Goal: Information Seeking & Learning: Learn about a topic

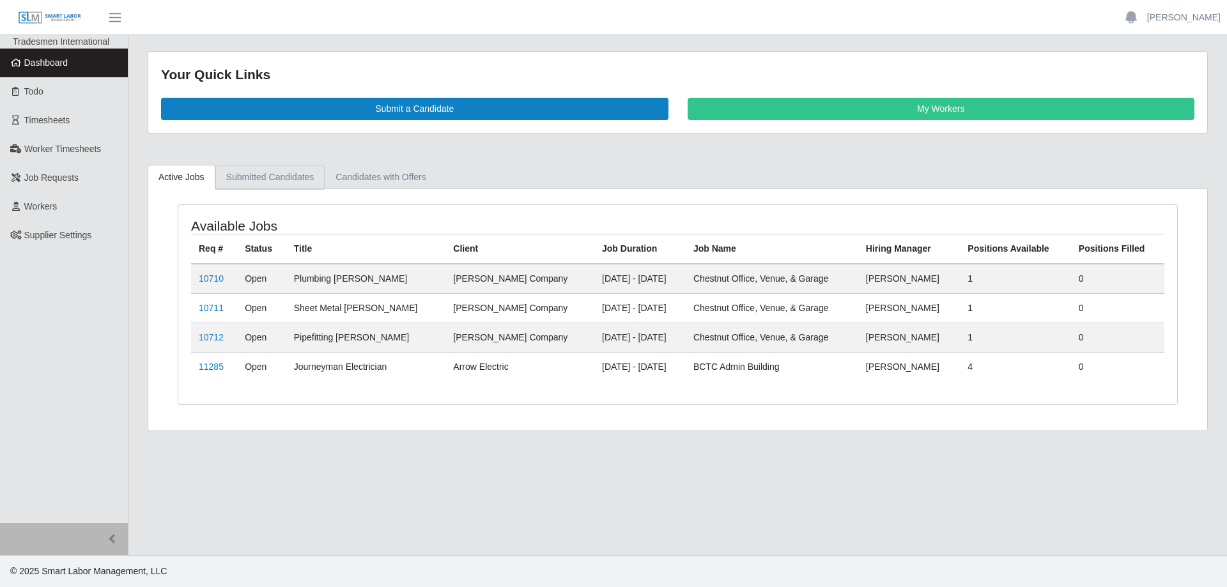
click at [273, 174] on link "Submitted Candidates" at bounding box center [270, 177] width 110 height 25
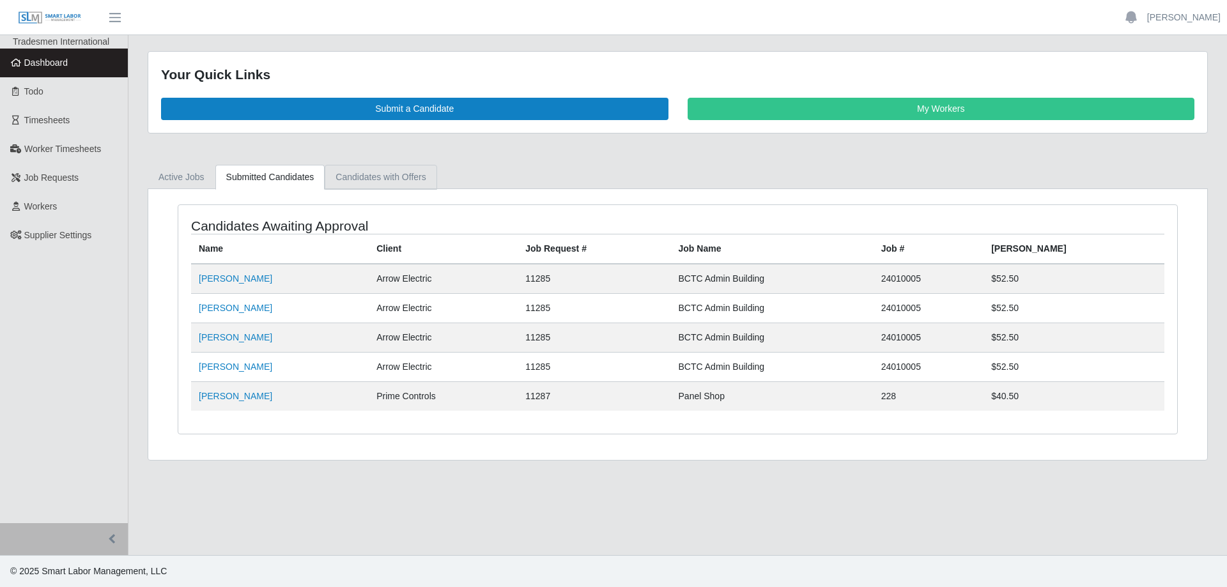
click at [371, 181] on link "Candidates with Offers" at bounding box center [381, 177] width 112 height 25
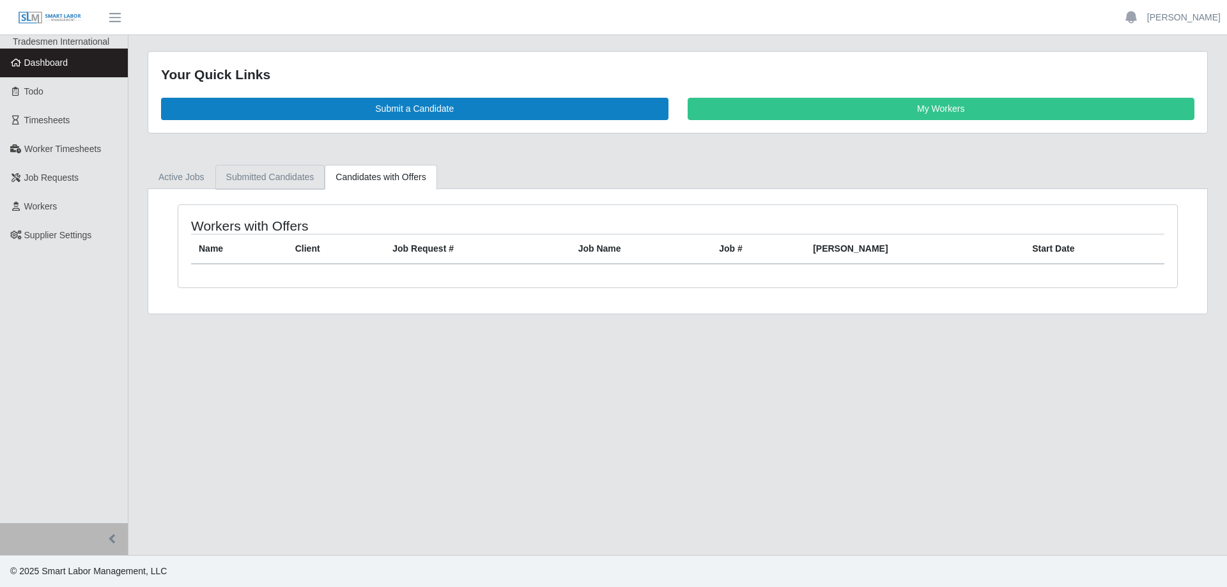
click at [265, 174] on link "Submitted Candidates" at bounding box center [270, 177] width 110 height 25
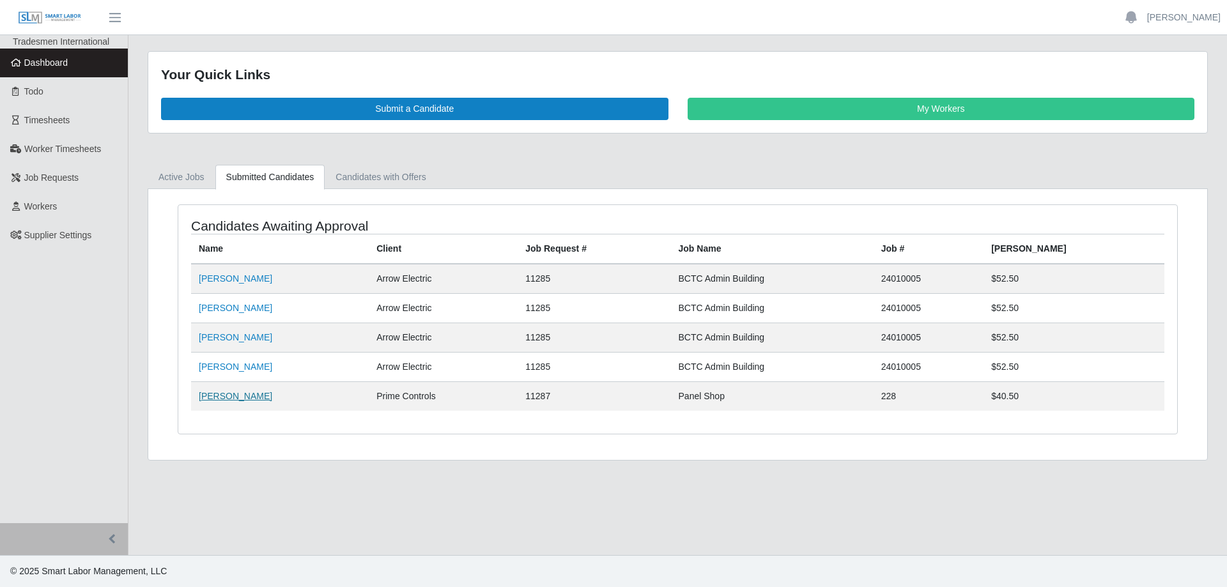
click at [247, 394] on link "Rigoberto Fernandez" at bounding box center [235, 396] width 73 height 10
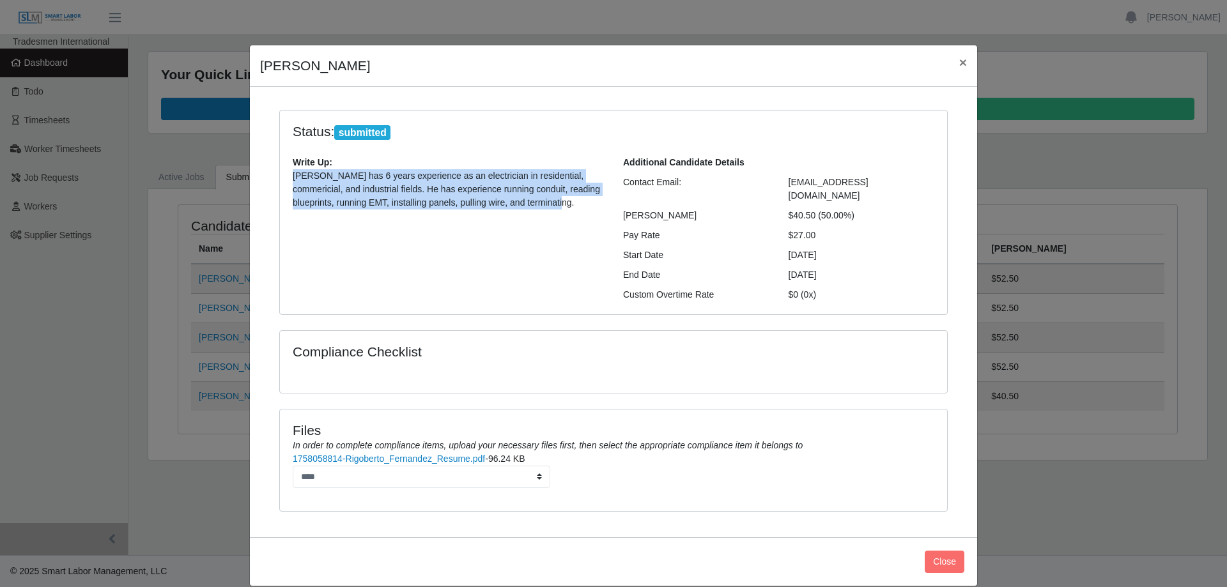
drag, startPoint x: 289, startPoint y: 173, endPoint x: 536, endPoint y: 208, distance: 249.7
click at [536, 208] on p "Rigoberto has 6 years experience as an electrician in residential, commericial,…" at bounding box center [448, 189] width 311 height 40
copy p "Rigoberto has 6 years experience as an electrician in residential, commericial,…"
click at [962, 62] on span "×" at bounding box center [963, 62] width 8 height 15
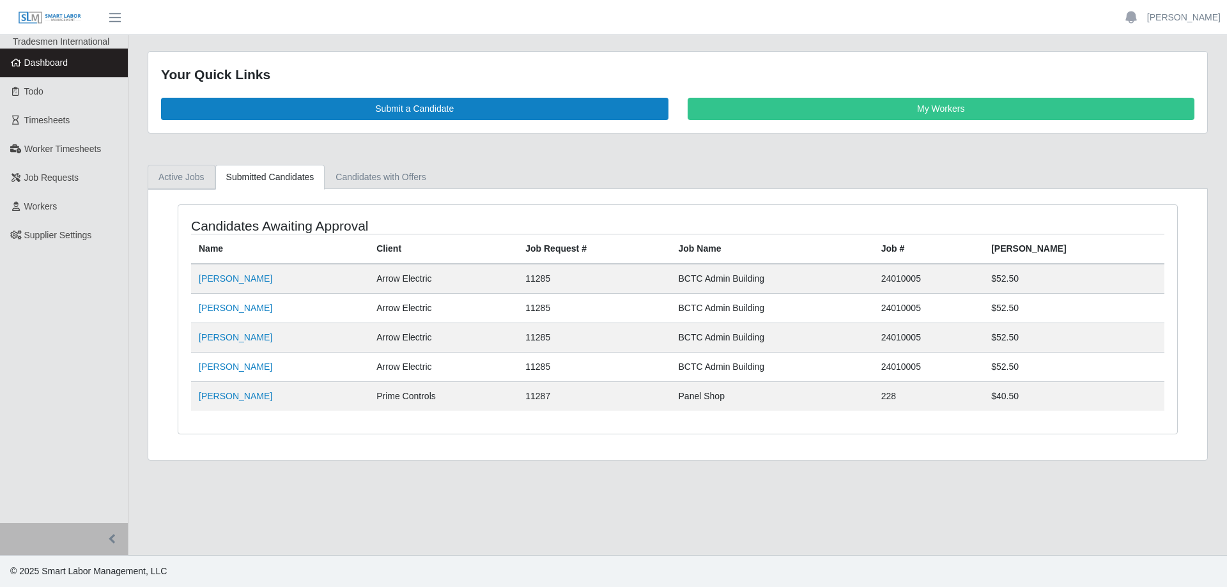
click at [180, 176] on link "Active Jobs" at bounding box center [182, 177] width 68 height 25
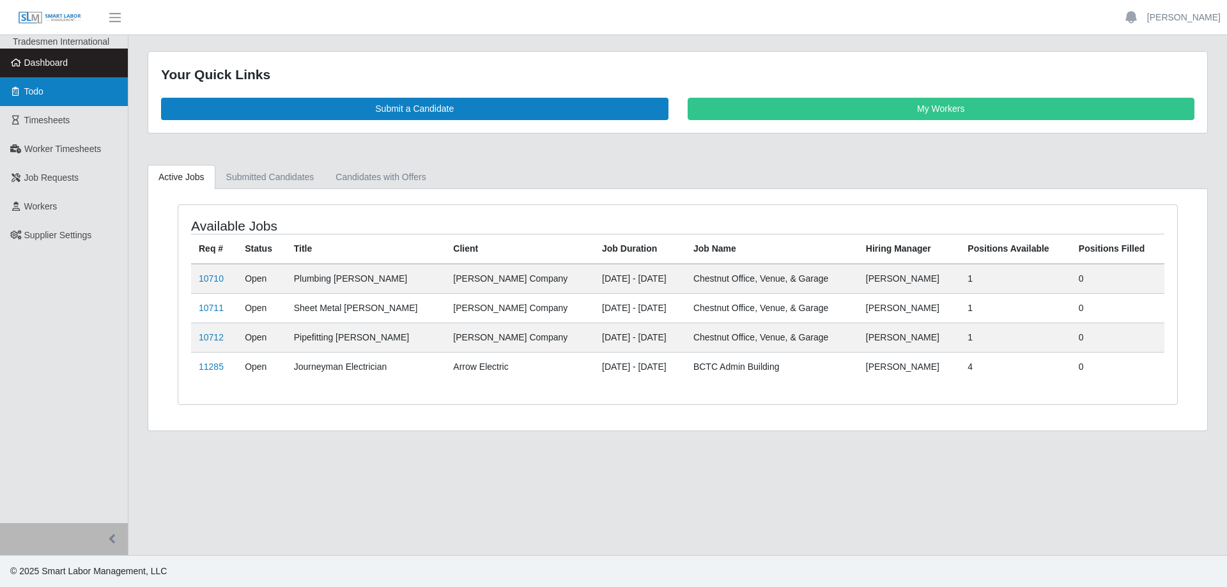
click at [41, 89] on span "Todo" at bounding box center [33, 91] width 19 height 10
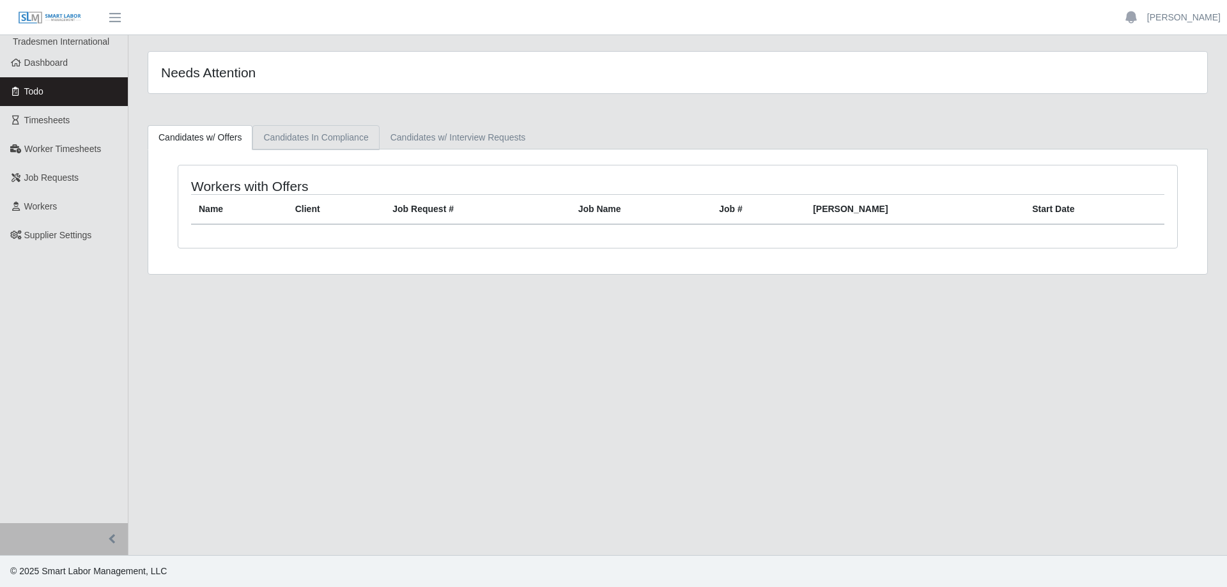
click at [294, 139] on link "Candidates In Compliance" at bounding box center [315, 137] width 127 height 25
click at [405, 139] on link "Candidates w/ Interview Requests" at bounding box center [458, 137] width 157 height 25
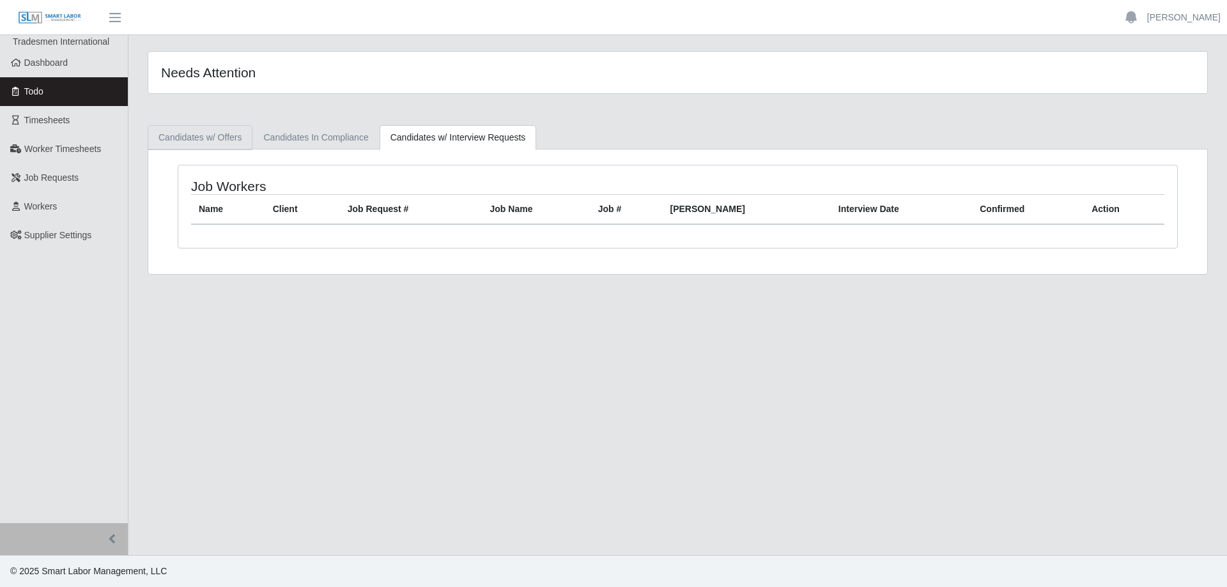
click at [182, 135] on link "Candidates w/ Offers" at bounding box center [200, 137] width 105 height 25
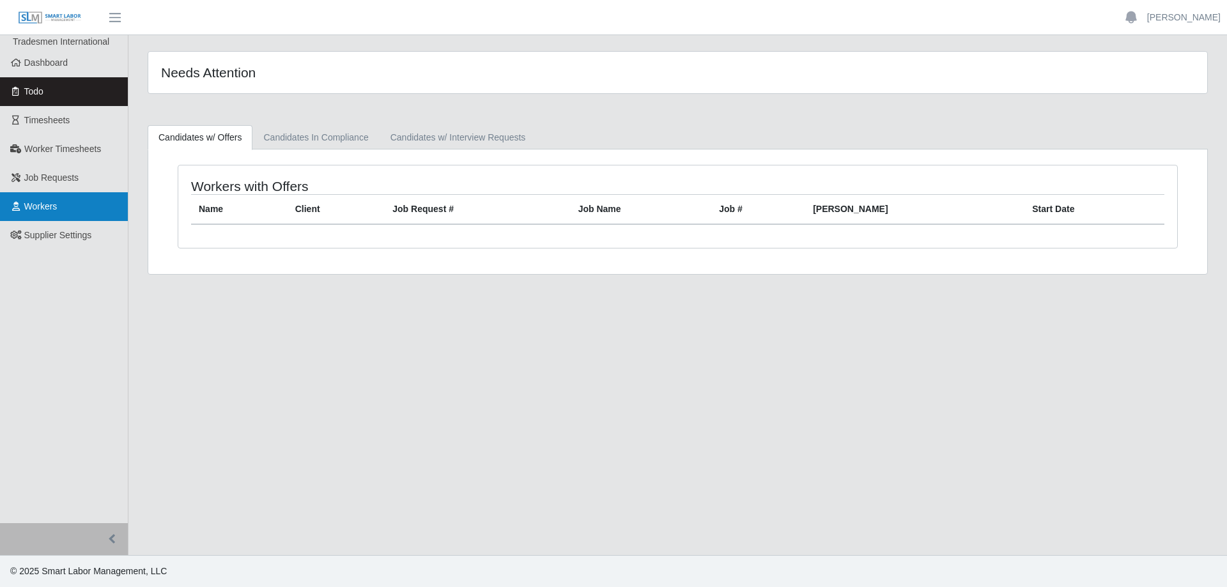
click at [57, 213] on link "Workers" at bounding box center [64, 206] width 128 height 29
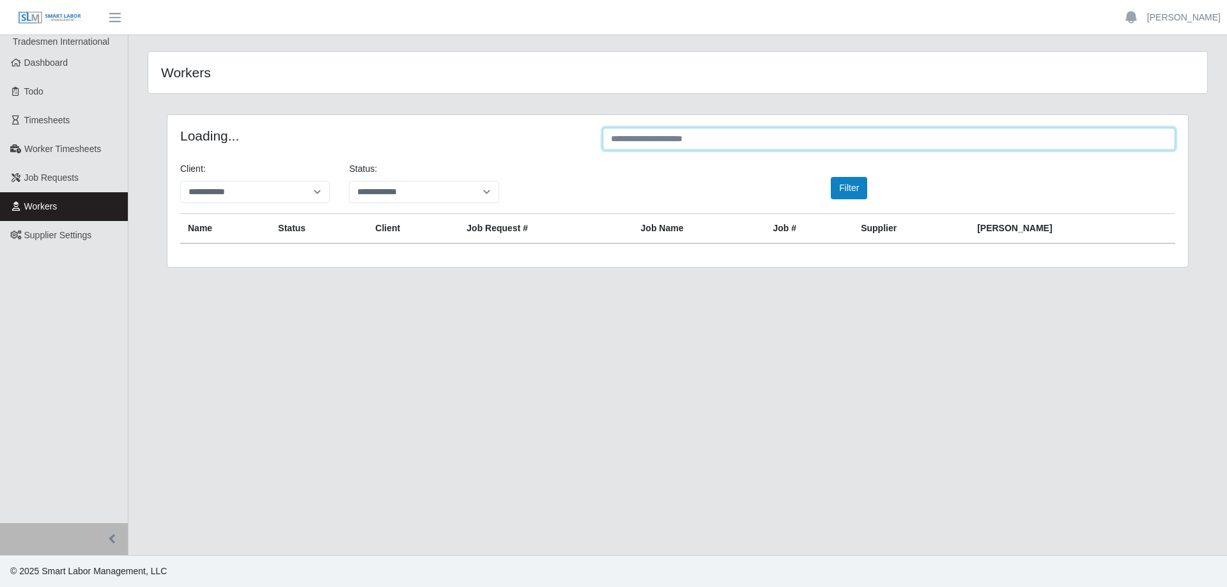
click at [760, 136] on input "text" at bounding box center [889, 139] width 573 height 22
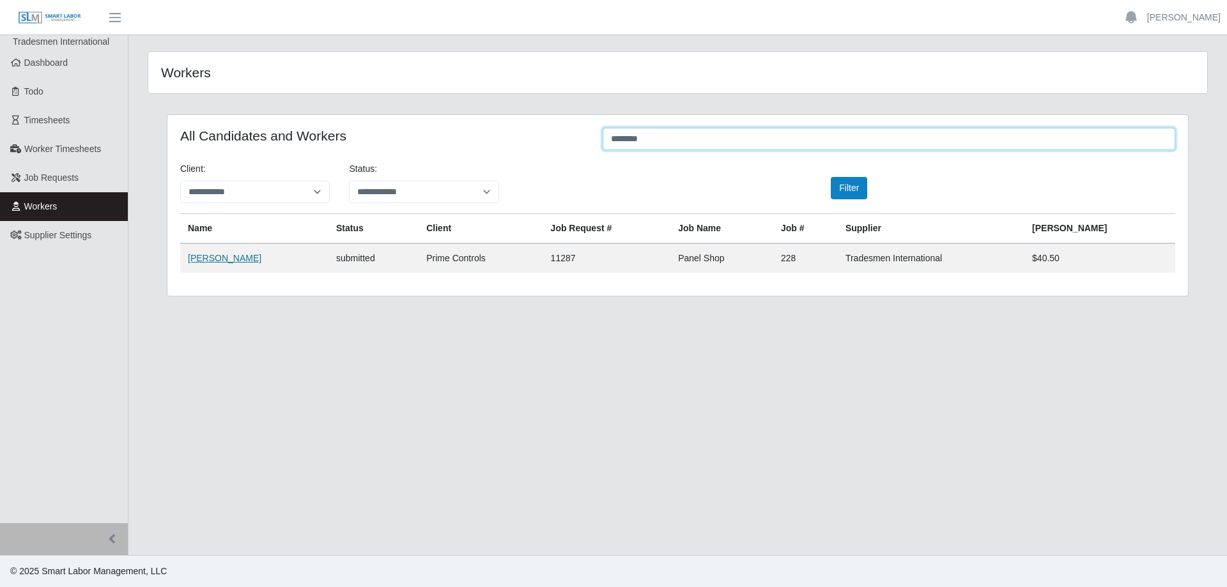
type input "********"
click at [255, 258] on link "Rigoberto Fernandez" at bounding box center [224, 258] width 73 height 10
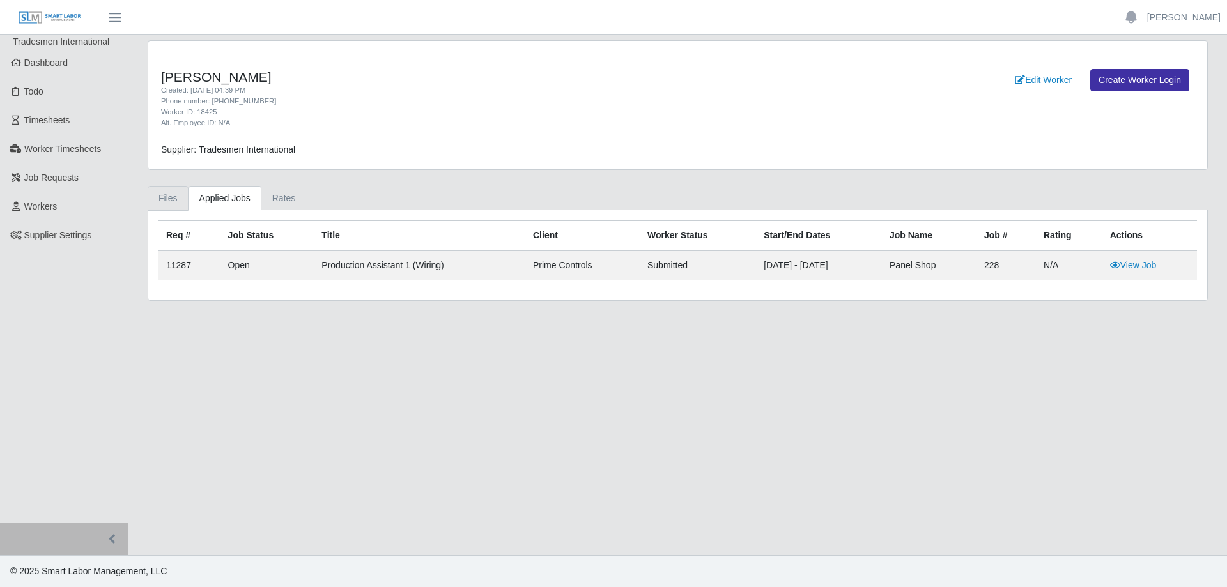
click at [169, 196] on link "Files" at bounding box center [168, 198] width 41 height 25
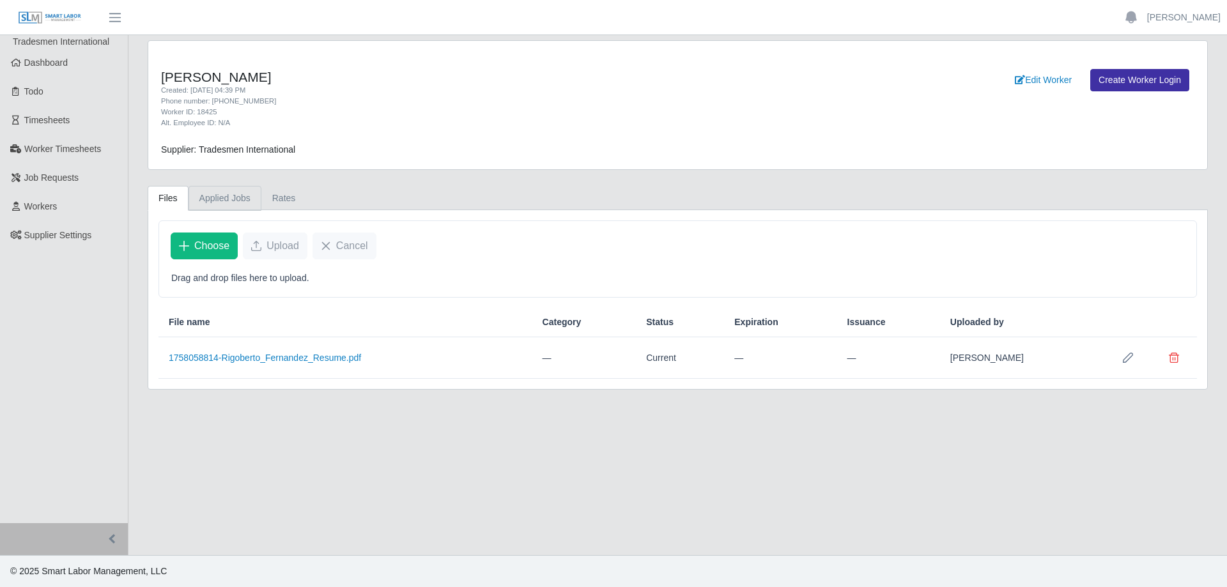
click at [215, 197] on link "Applied Jobs" at bounding box center [225, 198] width 73 height 25
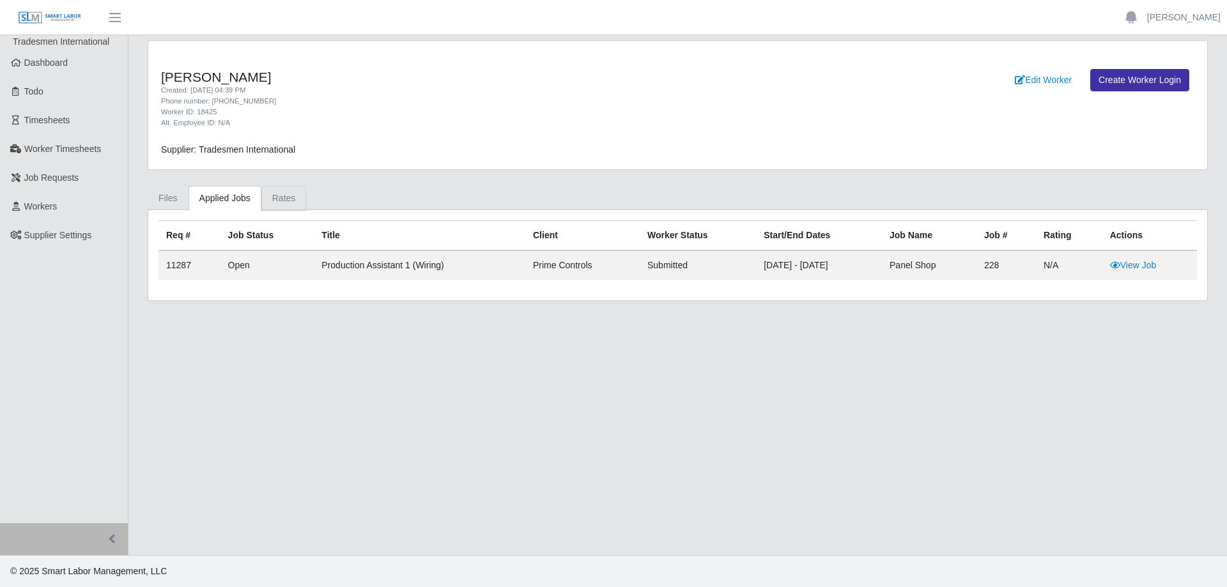
click at [287, 196] on link "Rates" at bounding box center [283, 198] width 45 height 25
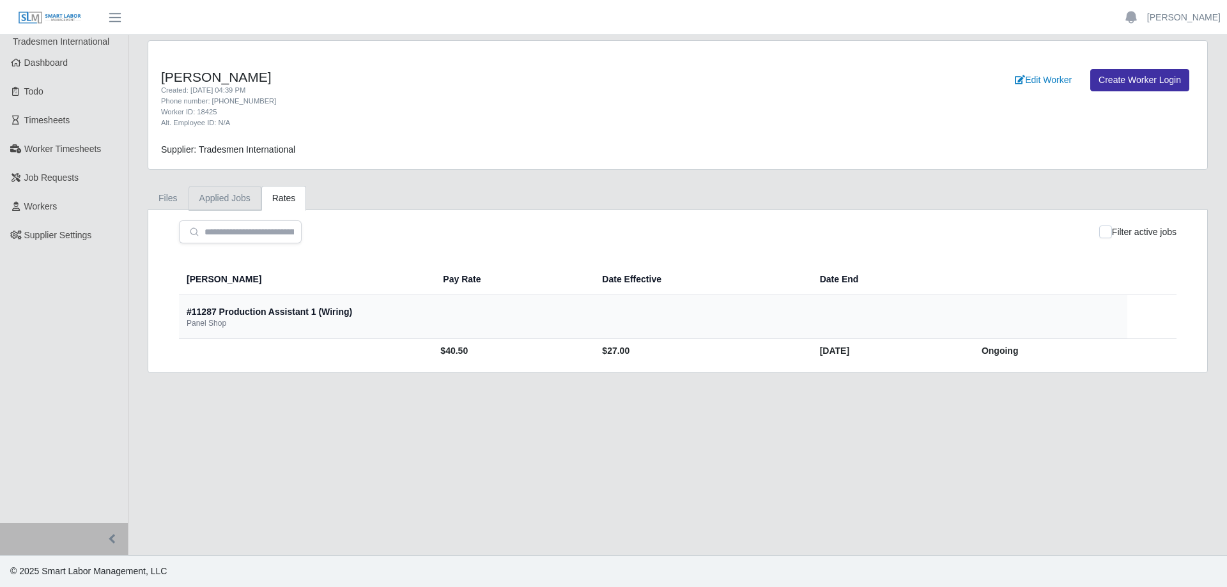
click at [241, 197] on link "Applied Jobs" at bounding box center [225, 198] width 73 height 25
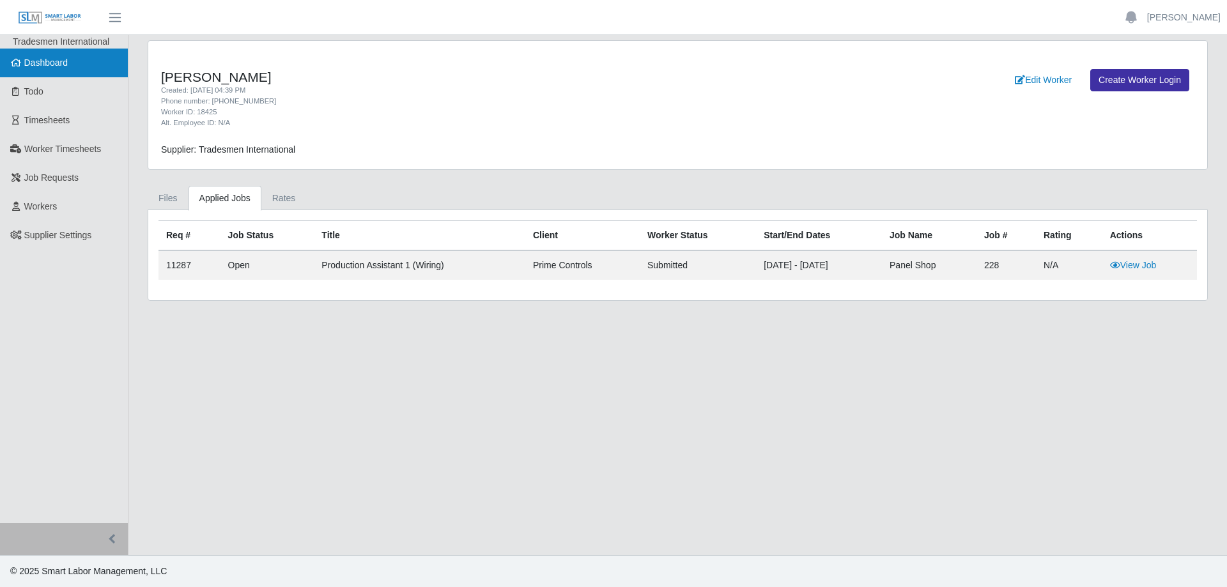
click at [65, 61] on span "Dashboard" at bounding box center [46, 63] width 44 height 10
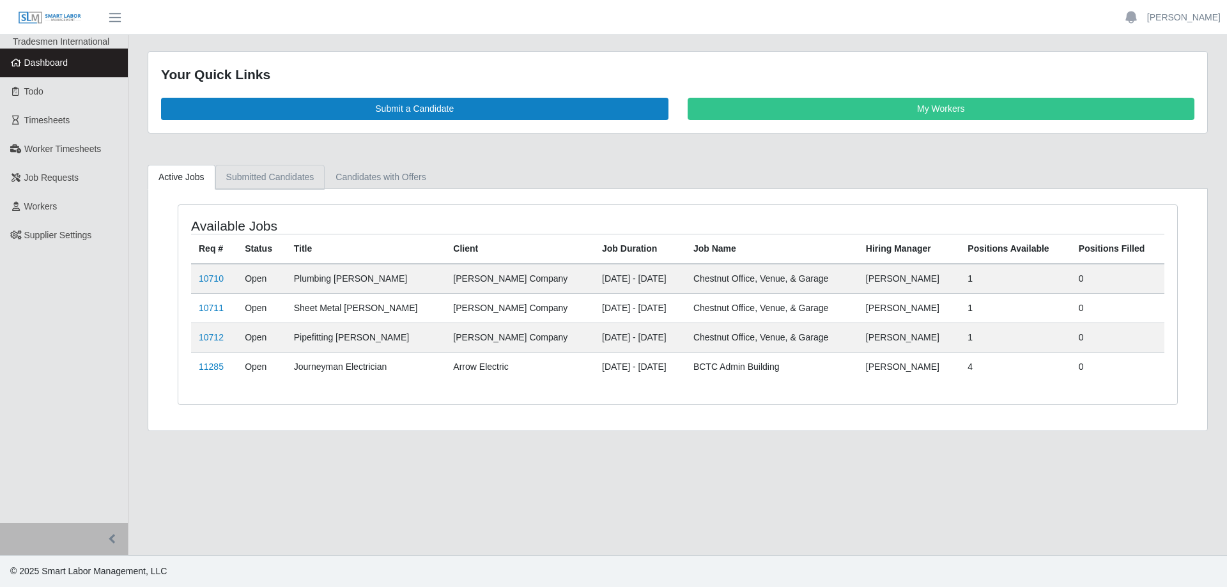
click at [268, 180] on link "Submitted Candidates" at bounding box center [270, 177] width 110 height 25
